Goal: Task Accomplishment & Management: Manage account settings

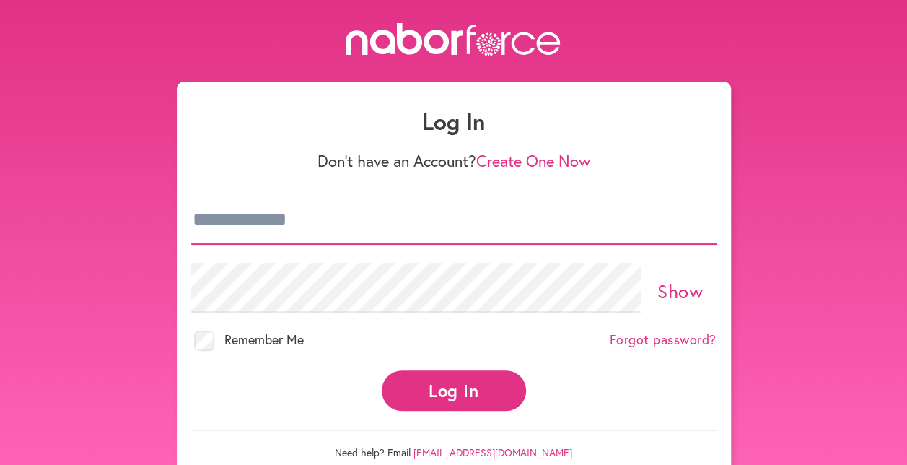
click at [268, 232] on input "email" at bounding box center [453, 220] width 525 height 51
type input "**********"
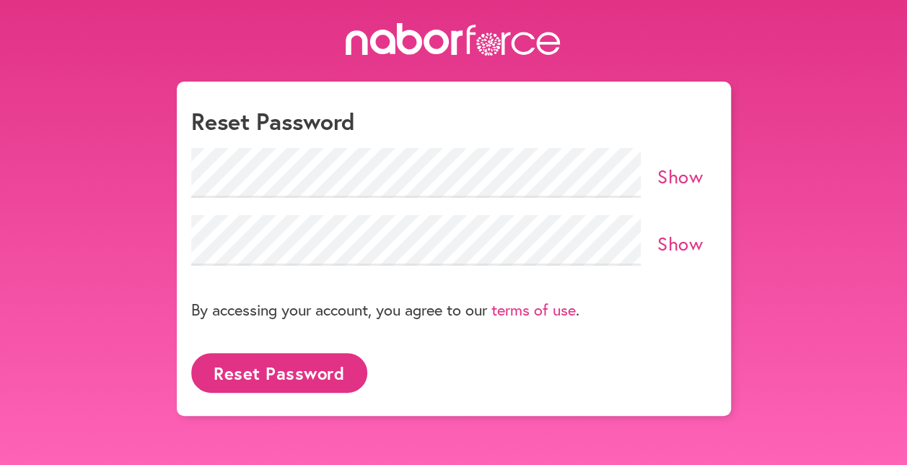
click at [675, 227] on div "Show" at bounding box center [453, 240] width 525 height 51
click at [678, 243] on link "Show" at bounding box center [679, 243] width 45 height 25
click at [258, 364] on button "Reset Password" at bounding box center [279, 373] width 176 height 40
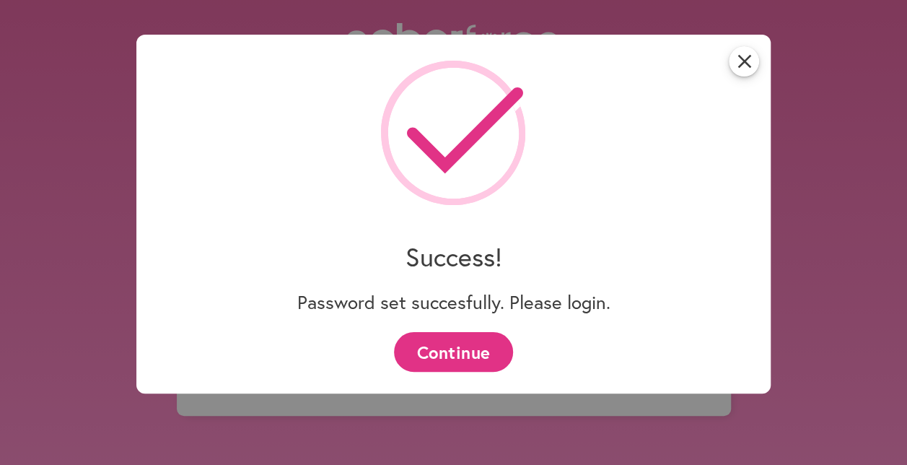
click at [468, 336] on button "Continue" at bounding box center [453, 352] width 119 height 40
